Goal: Transaction & Acquisition: Purchase product/service

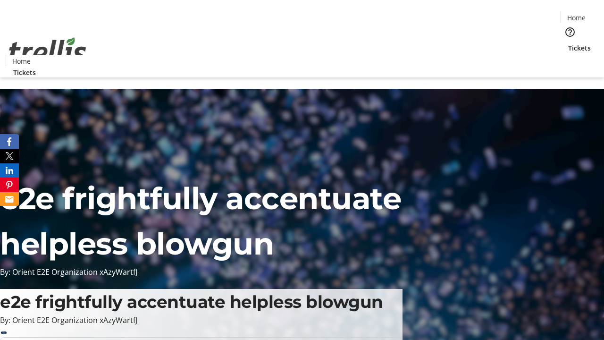
click at [568, 43] on span "Tickets" at bounding box center [579, 48] width 23 height 10
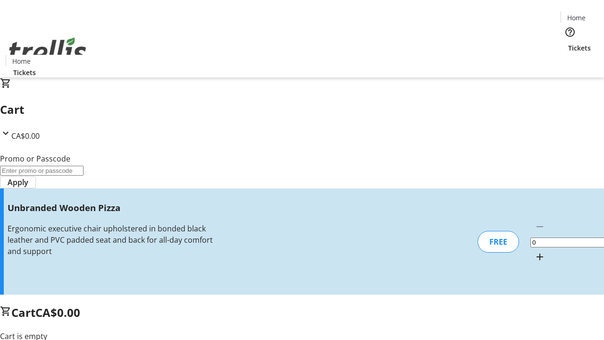
click at [534, 251] on mat-icon "Increment by one" at bounding box center [539, 256] width 11 height 11
type input "1"
